Goal: Use online tool/utility: Utilize a website feature to perform a specific function

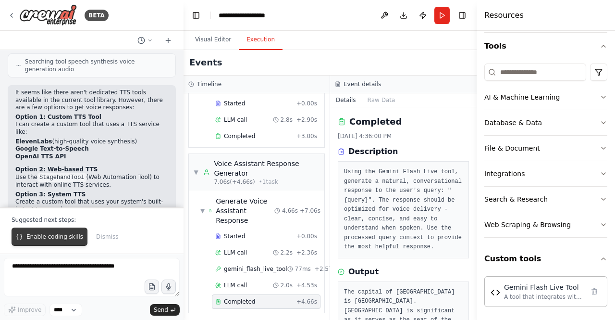
click at [62, 232] on button "Enable coding skills" at bounding box center [50, 236] width 76 height 18
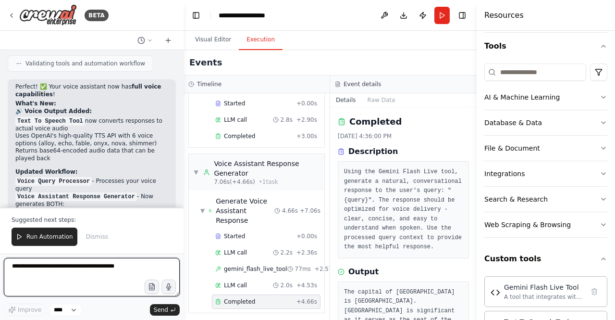
scroll to position [4620, 0]
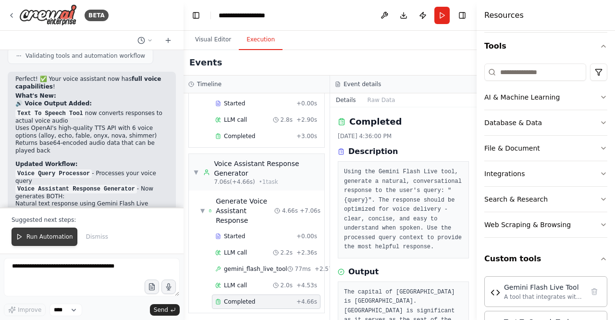
click at [53, 244] on button "Run Automation" at bounding box center [45, 236] width 66 height 18
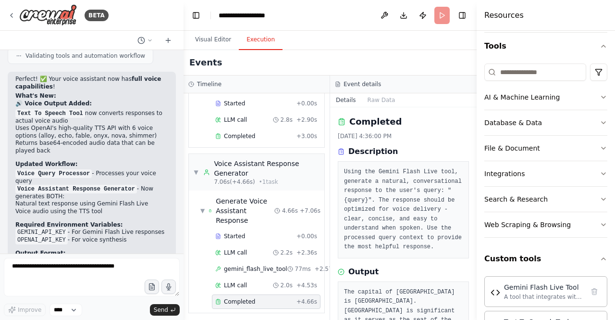
scroll to position [4575, 0]
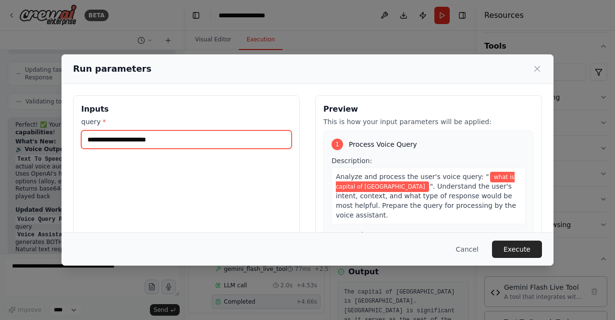
click at [208, 141] on input "**********" at bounding box center [186, 139] width 210 height 18
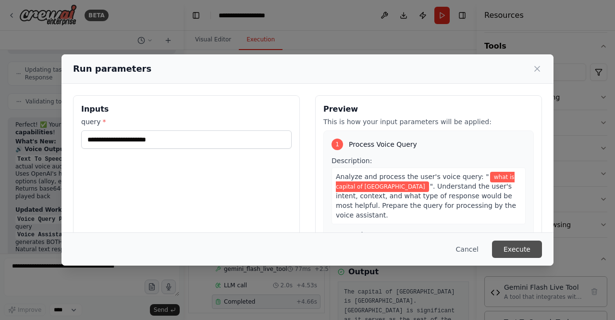
click at [519, 246] on button "Execute" at bounding box center [517, 248] width 50 height 17
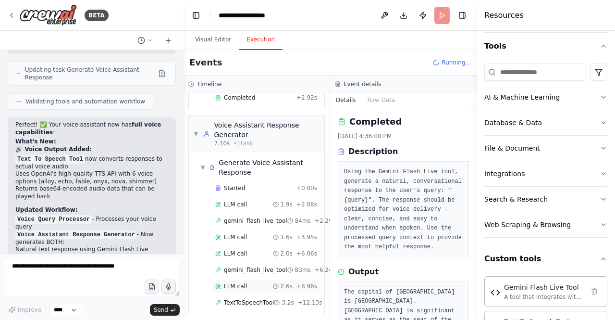
scroll to position [112, 0]
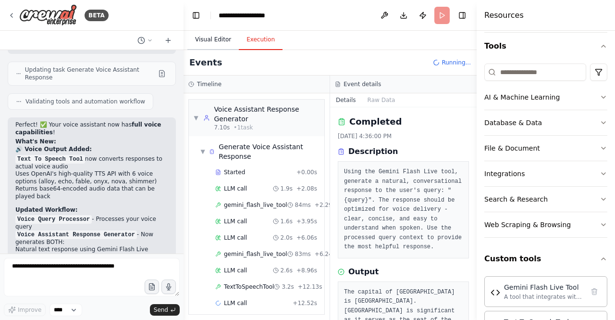
click at [218, 44] on button "Visual Editor" at bounding box center [212, 40] width 51 height 20
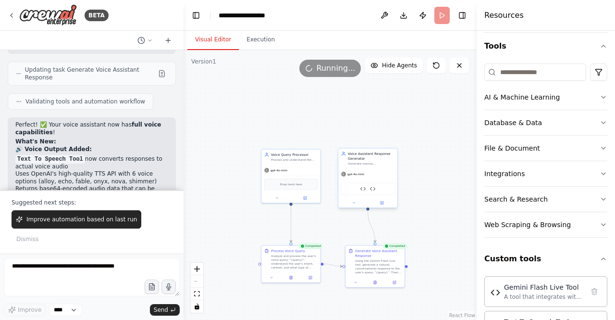
scroll to position [4620, 0]
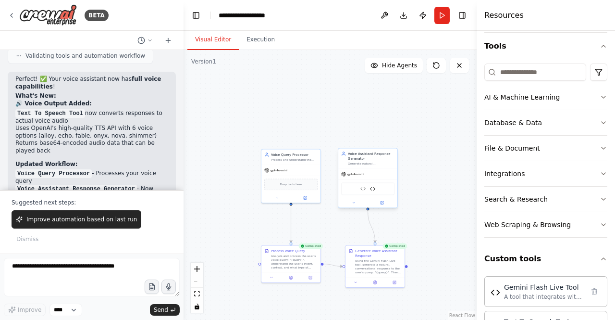
click at [378, 167] on div "Voice Assistant Response Generator Generate natural, conversational responses b…" at bounding box center [367, 158] width 59 height 20
click at [244, 44] on button "Execution" at bounding box center [261, 40] width 44 height 20
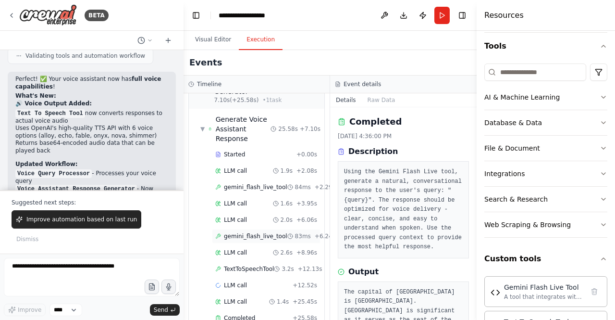
scroll to position [154, 0]
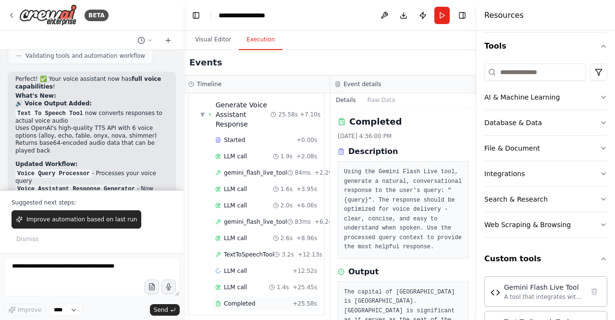
click at [242, 300] on span "Completed" at bounding box center [239, 303] width 31 height 8
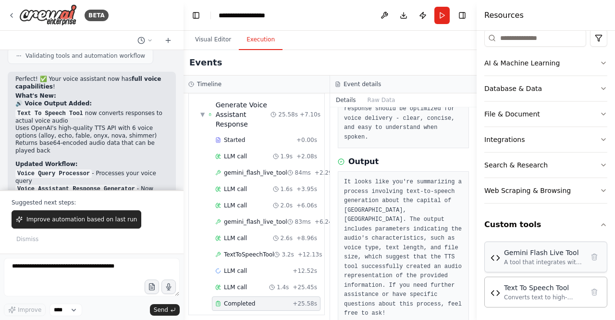
scroll to position [123, 0]
click at [202, 38] on button "Visual Editor" at bounding box center [212, 40] width 51 height 20
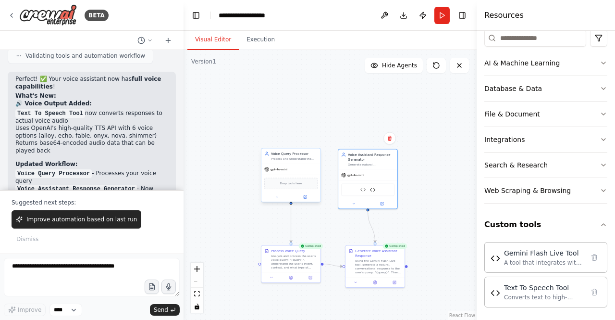
click at [289, 172] on div "gpt-4o-mini" at bounding box center [290, 169] width 59 height 11
click at [284, 171] on span "gpt-4o-mini" at bounding box center [279, 169] width 17 height 4
click at [292, 190] on div "Drop tools here" at bounding box center [290, 183] width 59 height 18
click at [291, 184] on span "Drop tools here" at bounding box center [291, 183] width 22 height 5
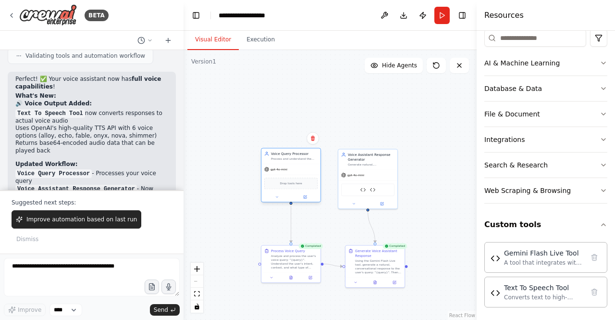
click at [291, 184] on span "Drop tools here" at bounding box center [291, 183] width 22 height 5
click at [306, 199] on button at bounding box center [305, 197] width 27 height 6
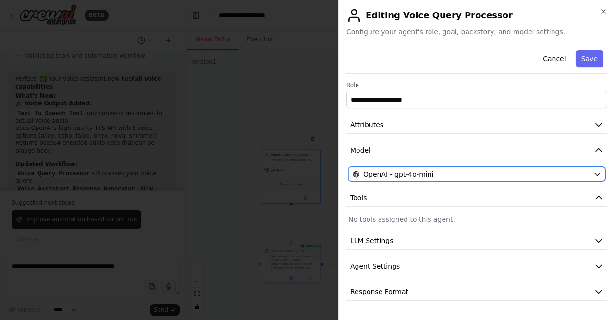
click at [400, 177] on span "OpenAI - gpt-4o-mini" at bounding box center [398, 174] width 70 height 10
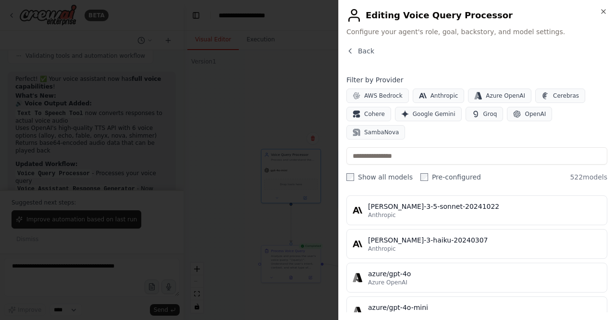
scroll to position [0, 0]
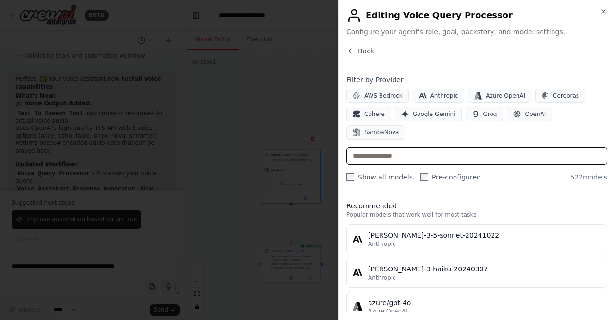
click at [422, 147] on input "text" at bounding box center [476, 155] width 261 height 17
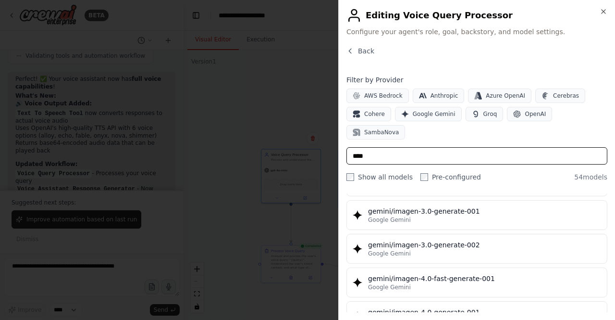
scroll to position [1696, 0]
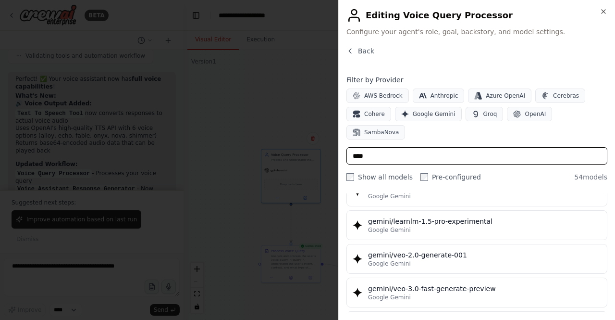
type input "****"
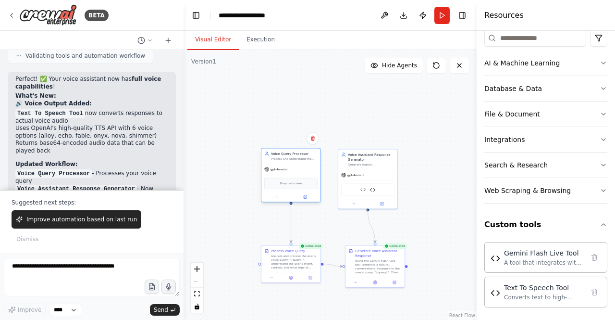
click at [300, 185] on div "Drop tools here" at bounding box center [290, 183] width 53 height 12
click at [441, 15] on button "Run" at bounding box center [441, 15] width 15 height 17
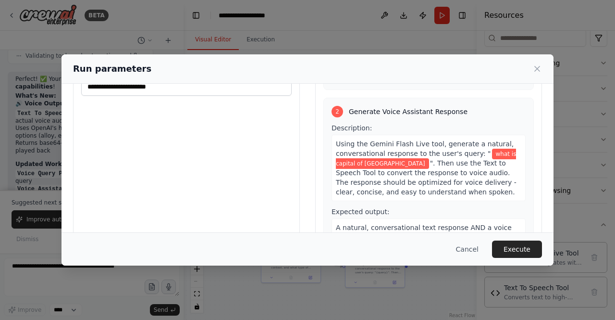
scroll to position [101, 0]
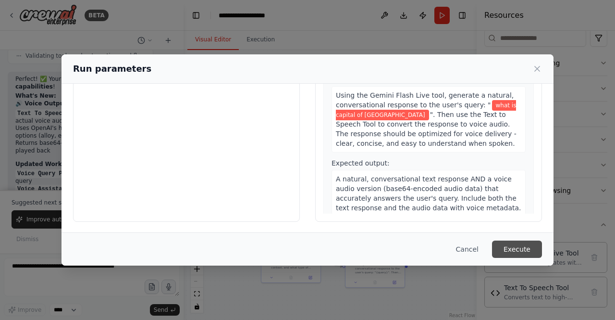
click at [519, 250] on button "Execute" at bounding box center [517, 248] width 50 height 17
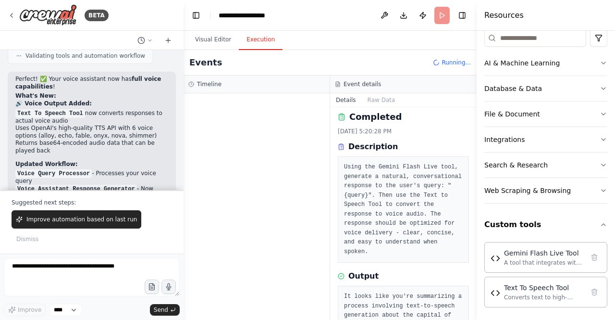
scroll to position [0, 0]
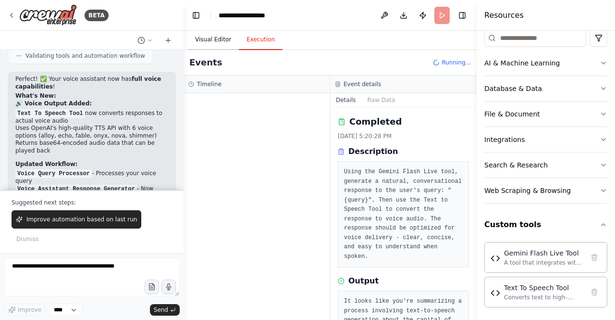
click at [220, 42] on button "Visual Editor" at bounding box center [212, 40] width 51 height 20
